Goal: Answer question/provide support: Share knowledge or assist other users

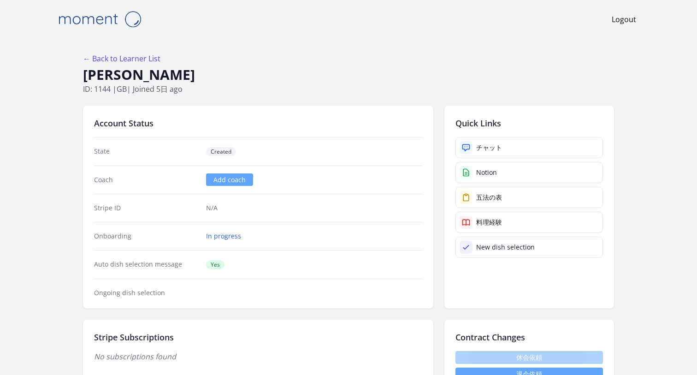
scroll to position [206, 0]
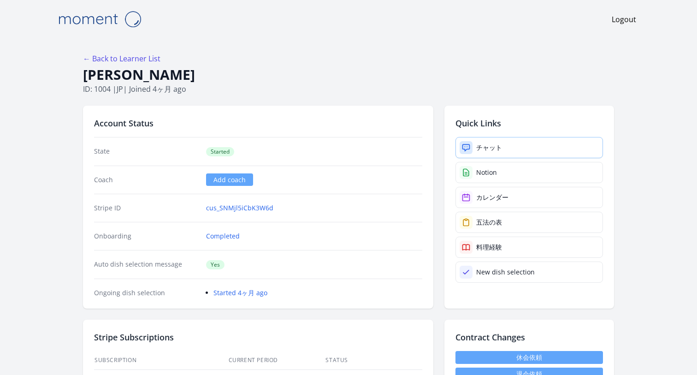
click at [508, 153] on link "チャット" at bounding box center [528, 147] width 147 height 21
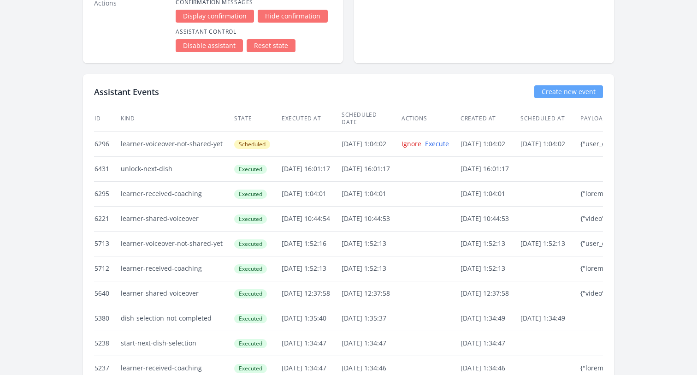
scroll to position [1940, 0]
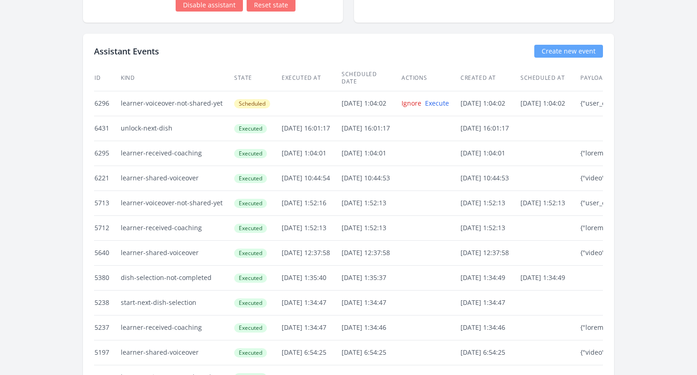
drag, startPoint x: 118, startPoint y: 121, endPoint x: 205, endPoint y: 123, distance: 87.1
copy tr "unlock-next-dish"
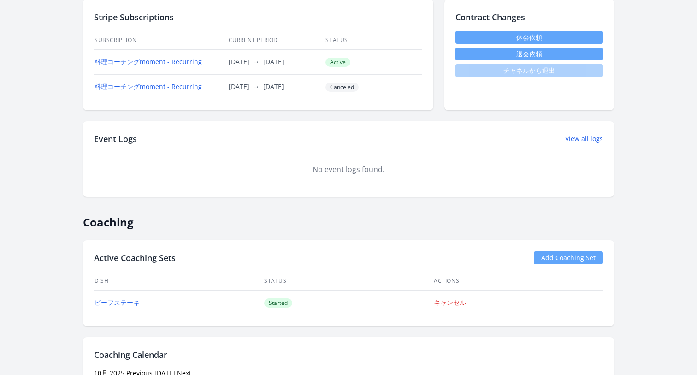
scroll to position [0, 0]
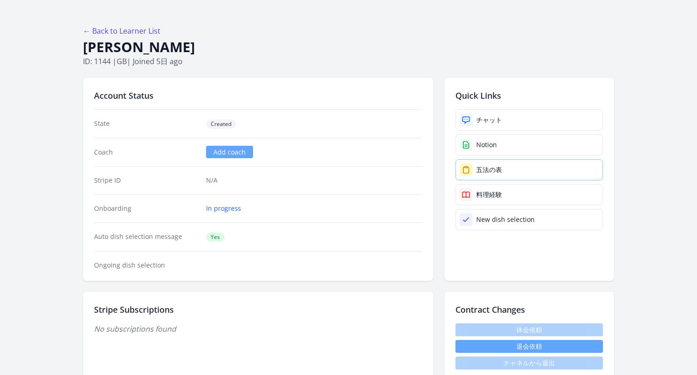
scroll to position [22, 0]
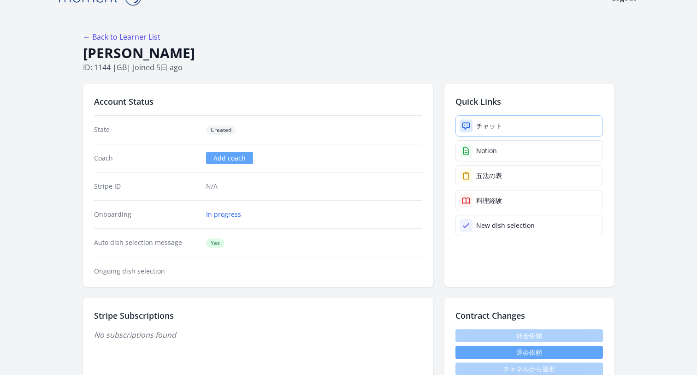
click at [482, 126] on div "チャット" at bounding box center [489, 125] width 26 height 9
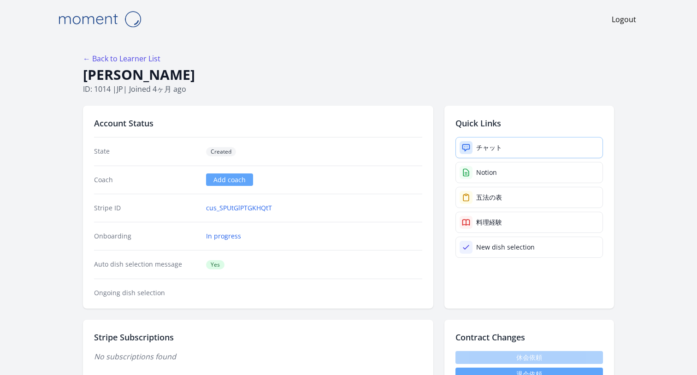
click at [481, 147] on div "チャット" at bounding box center [489, 147] width 26 height 9
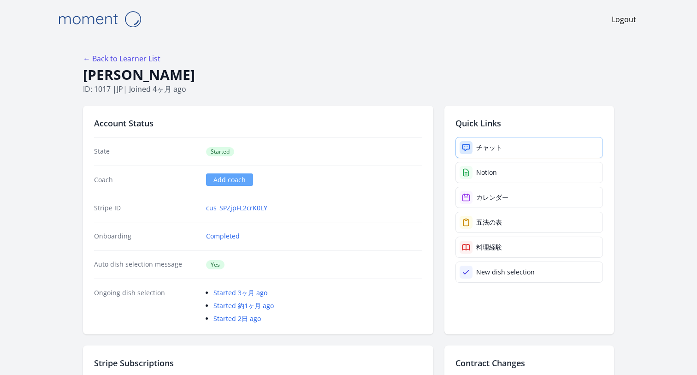
click at [512, 145] on link "チャット" at bounding box center [528, 147] width 147 height 21
click at [501, 148] on div "チャット" at bounding box center [489, 147] width 26 height 9
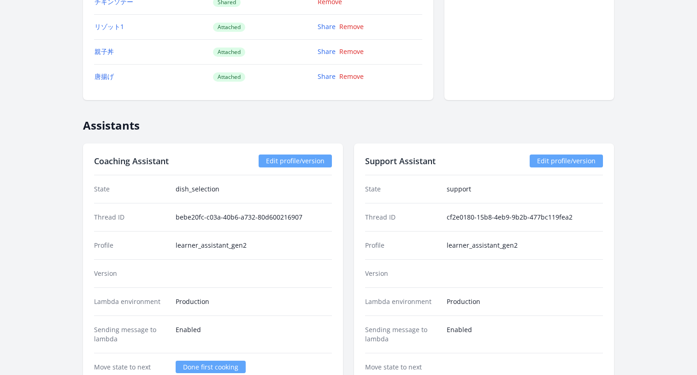
scroll to position [1347, 0]
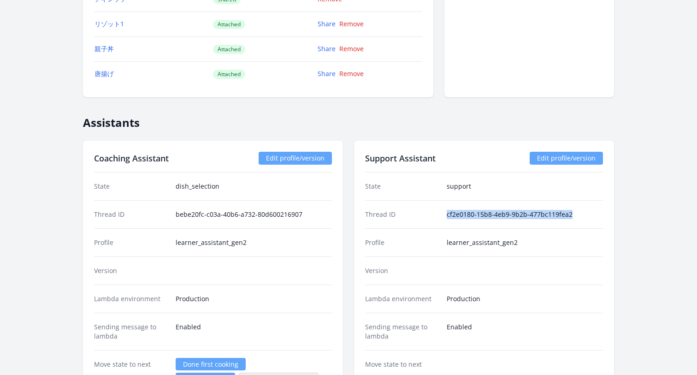
drag, startPoint x: 442, startPoint y: 213, endPoint x: 621, endPoint y: 213, distance: 179.3
copy div "cf2e0180-15b8-4eb9-9b2b-477bc119fea2"
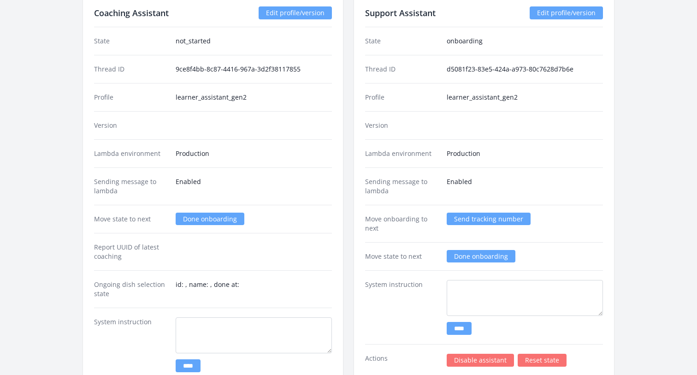
scroll to position [1037, 0]
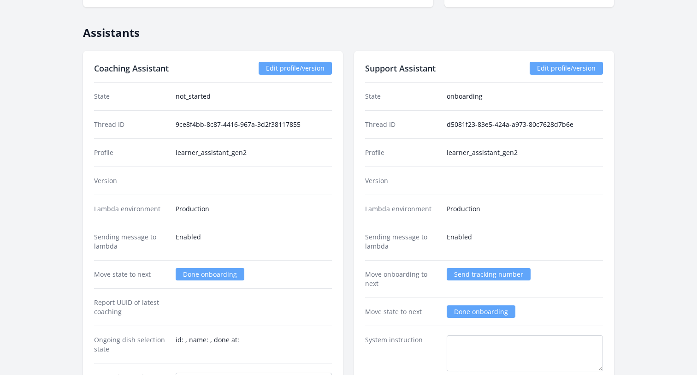
click at [446, 155] on div "Profile learner_assistant_gen2" at bounding box center [484, 152] width 238 height 28
drag, startPoint x: 447, startPoint y: 126, endPoint x: 623, endPoint y: 126, distance: 176.0
copy dd "d5081f23-83e5-424a-a973-80c7628d7b6e"
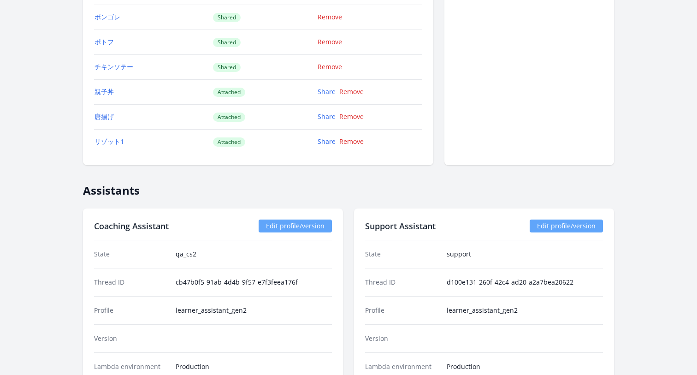
scroll to position [1392, 0]
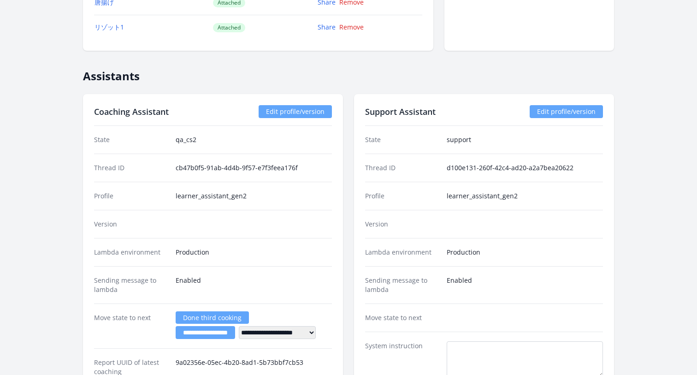
drag, startPoint x: 447, startPoint y: 166, endPoint x: 623, endPoint y: 160, distance: 176.1
drag, startPoint x: 577, startPoint y: 171, endPoint x: 460, endPoint y: 161, distance: 117.5
click at [460, 161] on div "Thread ID d100e131-260f-42c4-ad20-a2a7bea20622" at bounding box center [484, 167] width 238 height 28
copy dd "d100e131-260f-42c4-ad20-a2a7bea20622"
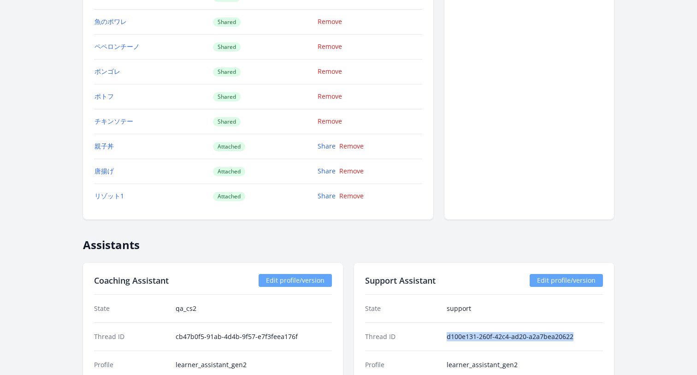
scroll to position [1428, 0]
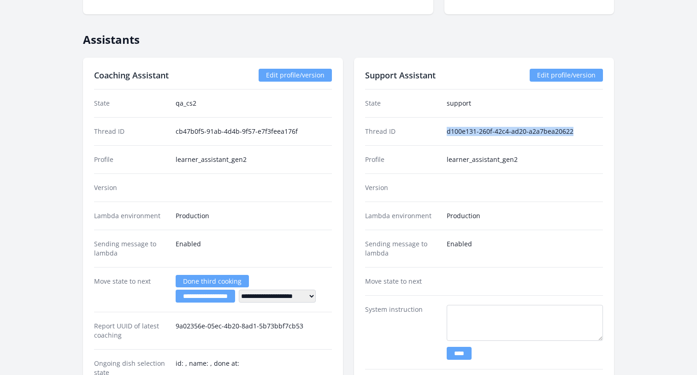
copy dd "d100e131-260f-42c4-ad20-a2a7bea20622"
